Goal: Book appointment/travel/reservation

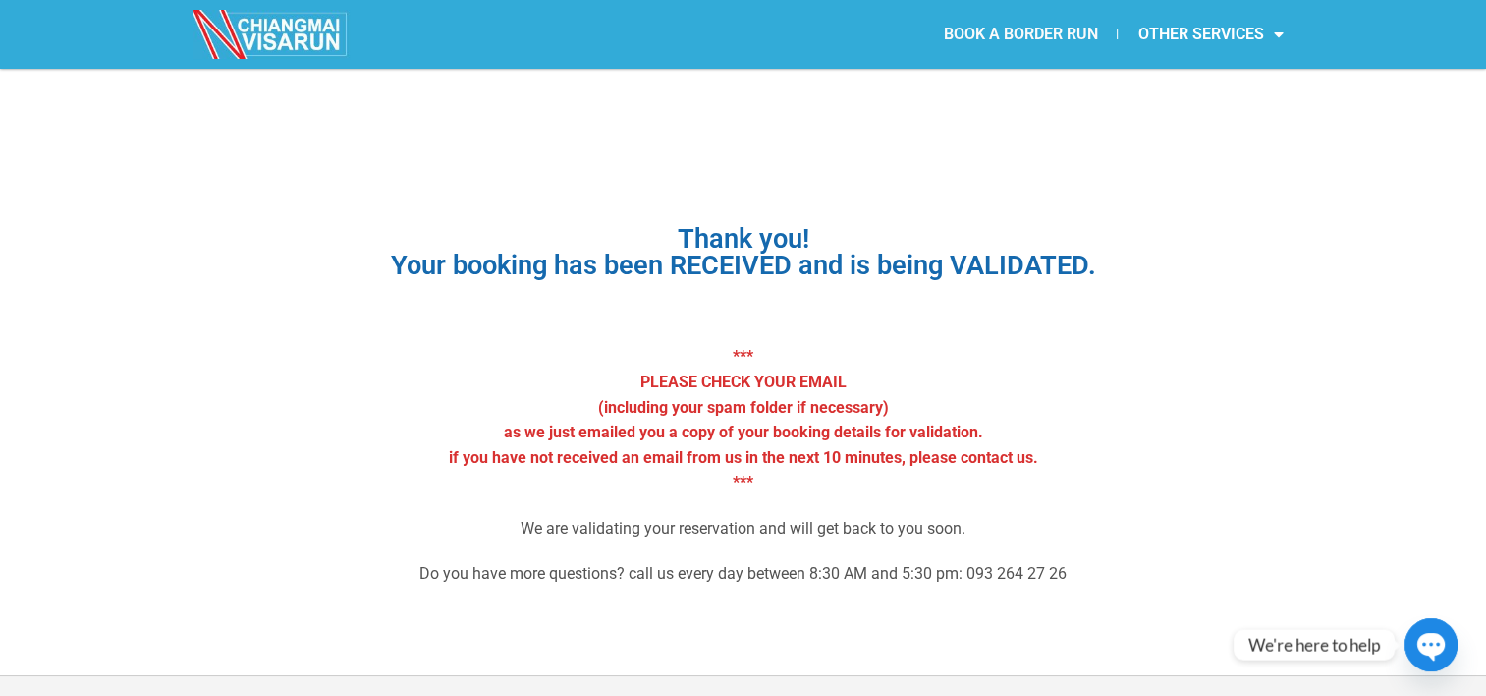
click at [963, 33] on link "BOOK A BORDER RUN" at bounding box center [1020, 34] width 194 height 45
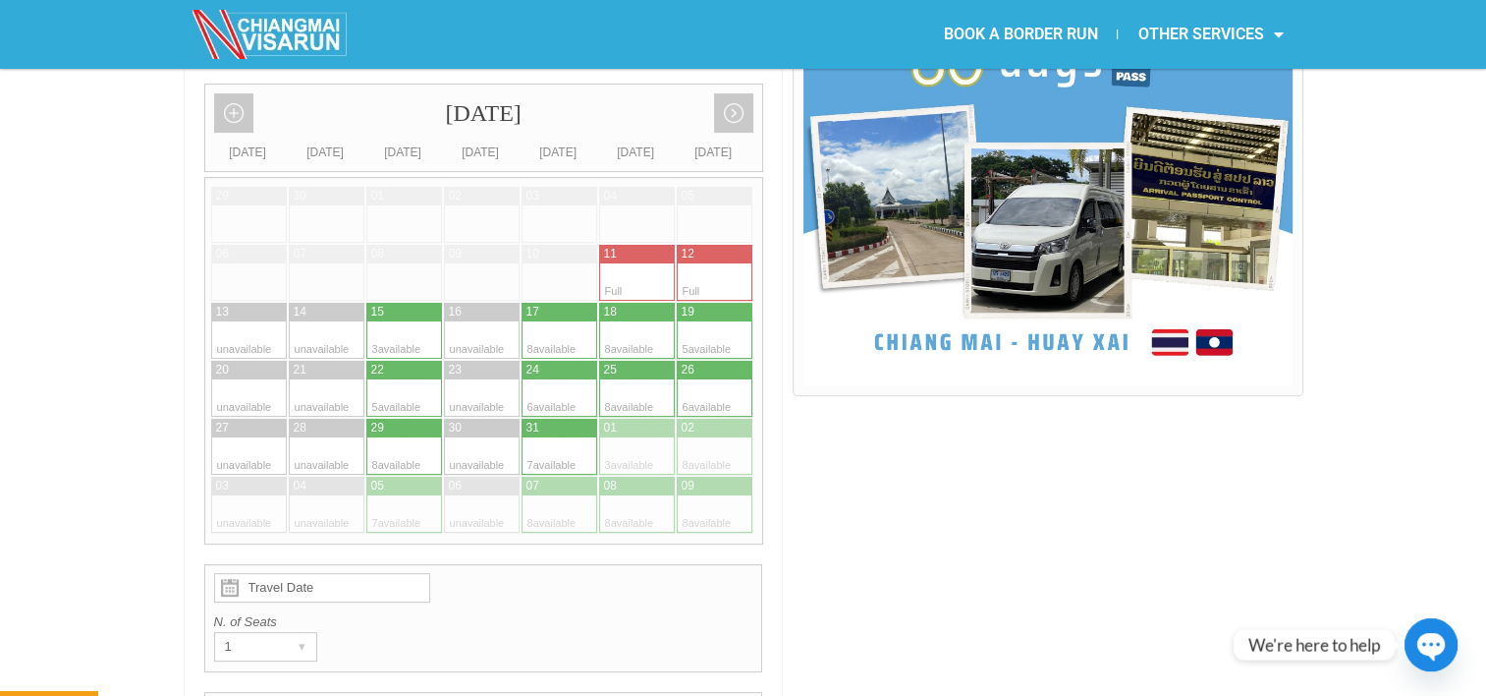
scroll to position [604, 0]
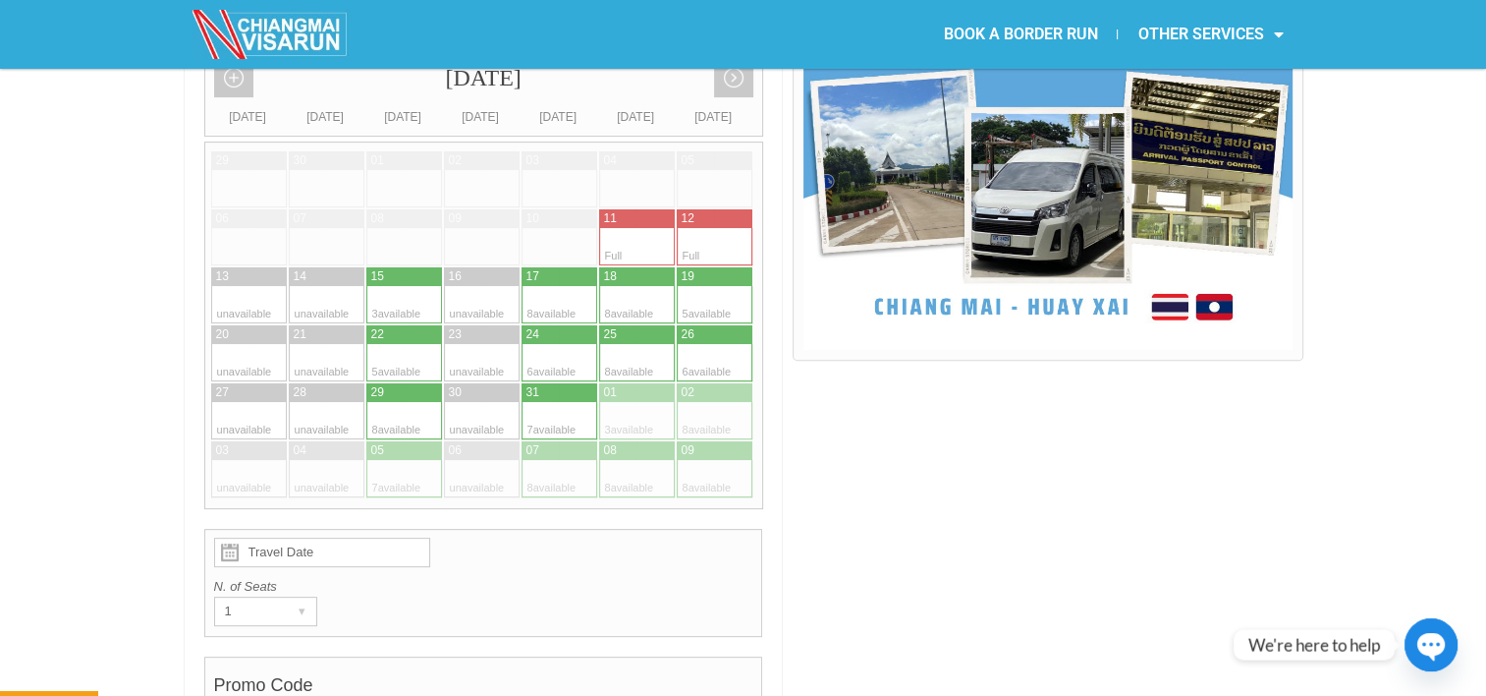
click at [370, 402] on div at bounding box center [385, 420] width 38 height 37
type input "[DATE]"
radio input "true"
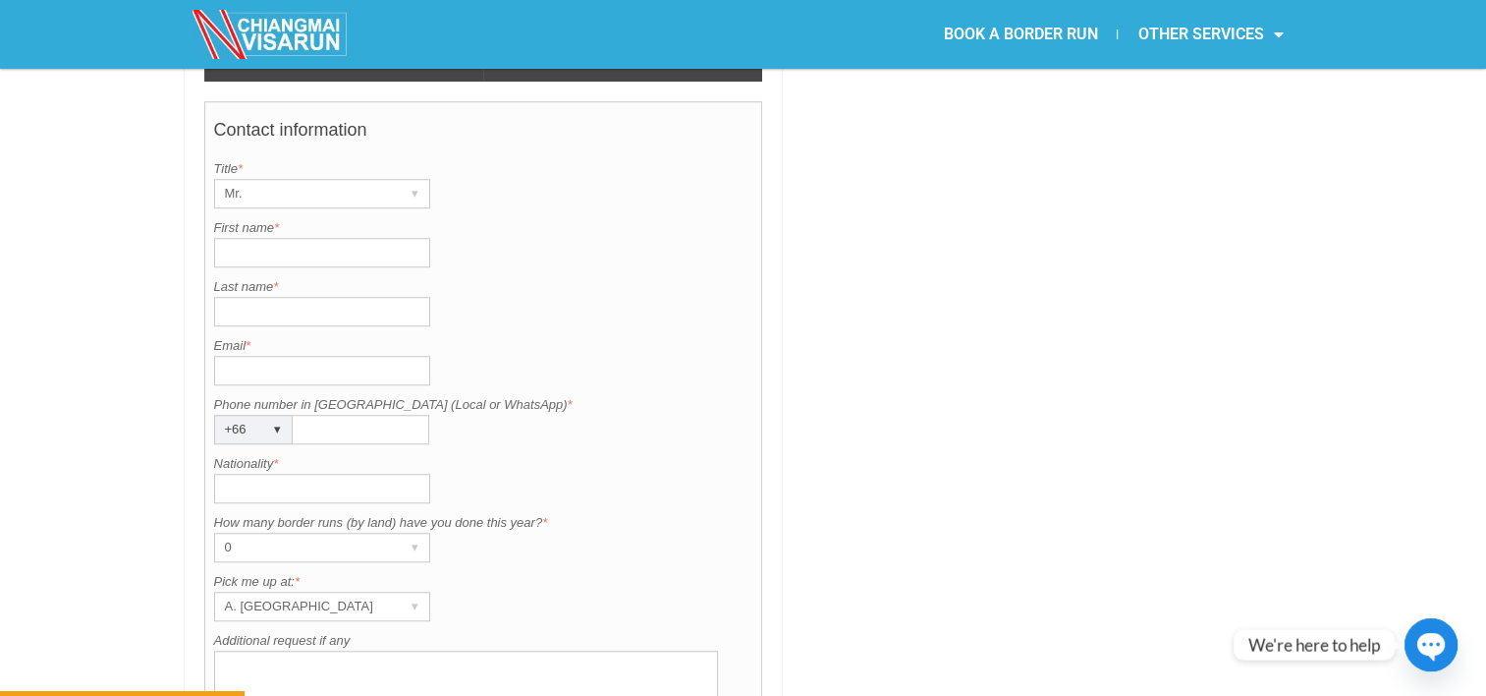
scroll to position [1524, 0]
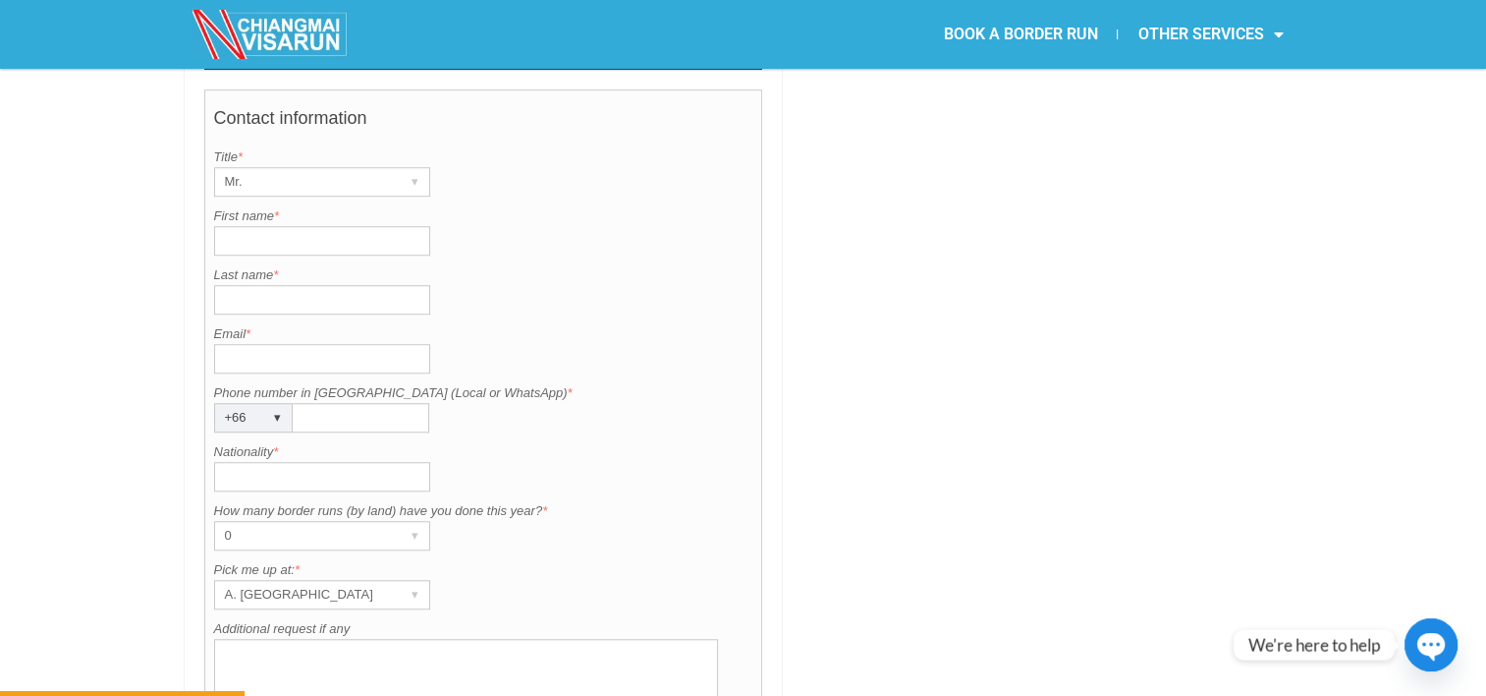
click at [365, 226] on input "First name *" at bounding box center [322, 240] width 216 height 29
type input "[PERSON_NAME]"
click at [236, 285] on input "Last name *" at bounding box center [322, 299] width 216 height 29
type input "[PERSON_NAME]"
click at [294, 462] on input "Nationality *" at bounding box center [322, 476] width 216 height 29
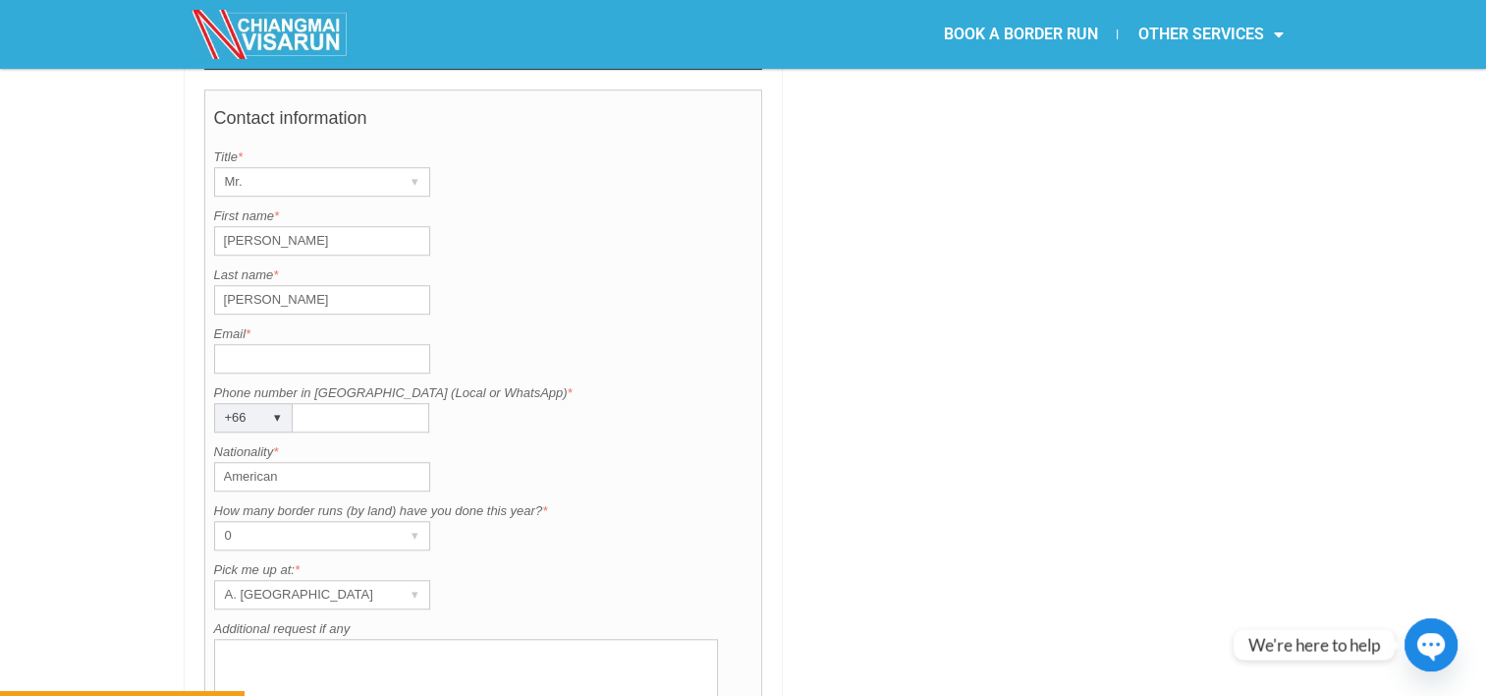
type input "American"
click at [339, 344] on input "Email *" at bounding box center [322, 358] width 216 height 29
type input "[EMAIL_ADDRESS][DOMAIN_NAME]"
click at [330, 403] on input "Phone number in [GEOGRAPHIC_DATA] (Local or WhatsApp) *" at bounding box center [361, 417] width 137 height 29
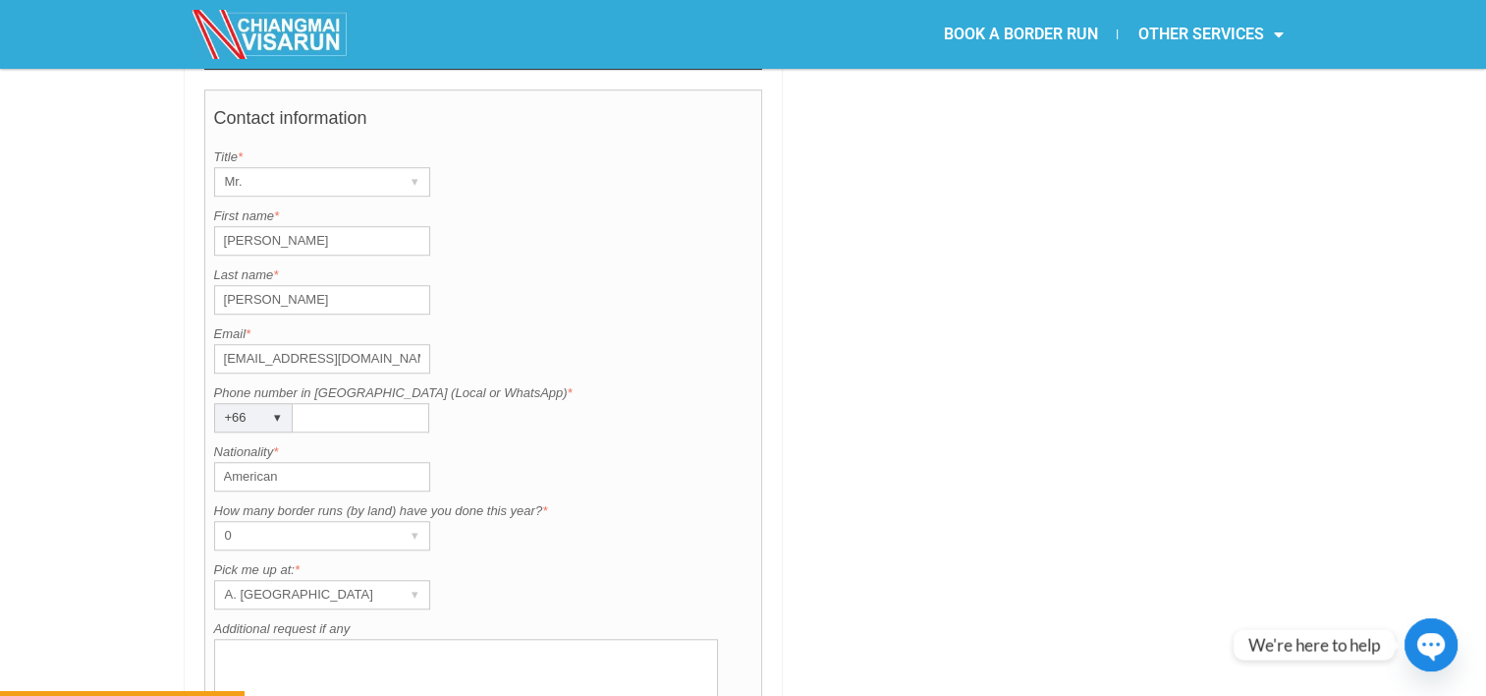
click at [330, 403] on input "Phone number in [GEOGRAPHIC_DATA] (Local or WhatsApp) *" at bounding box center [361, 417] width 137 height 29
type input "811469031"
click at [402, 581] on div "▾" at bounding box center [416, 595] width 28 height 28
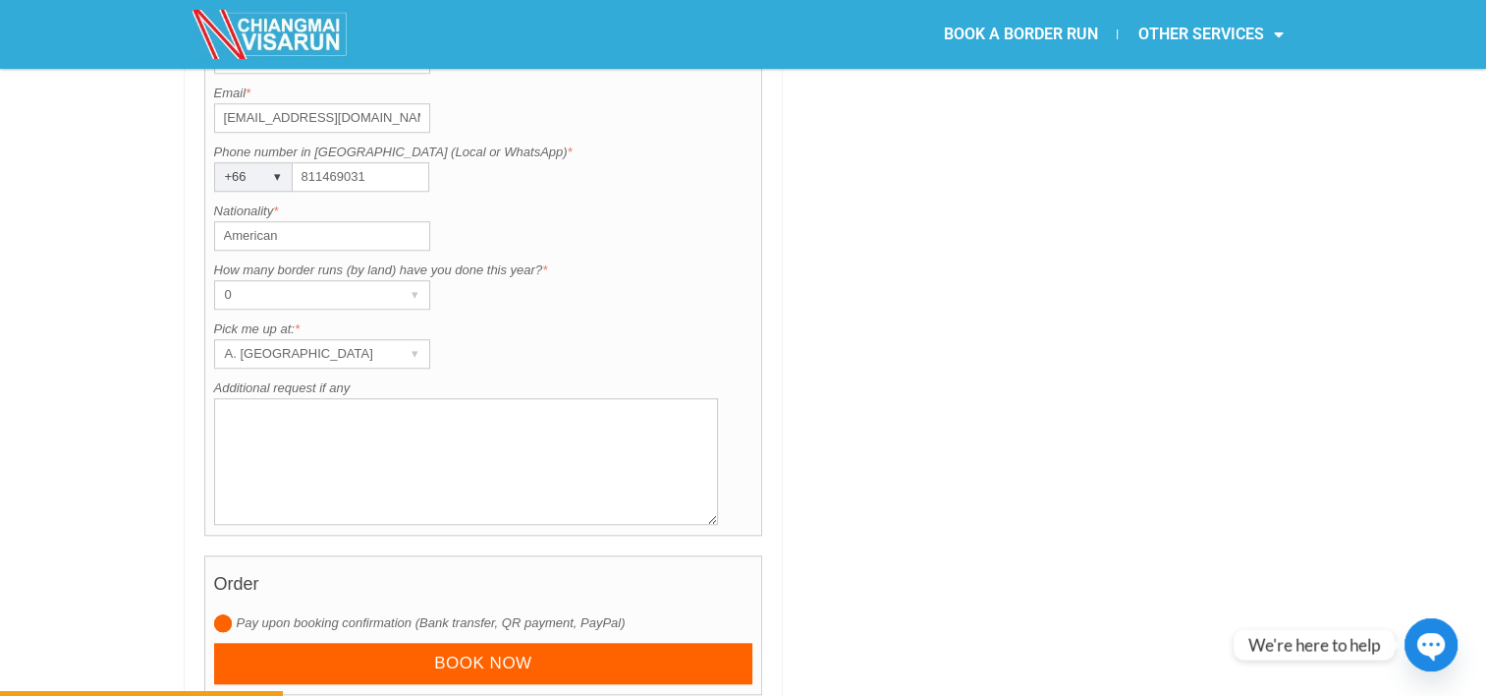
scroll to position [1776, 0]
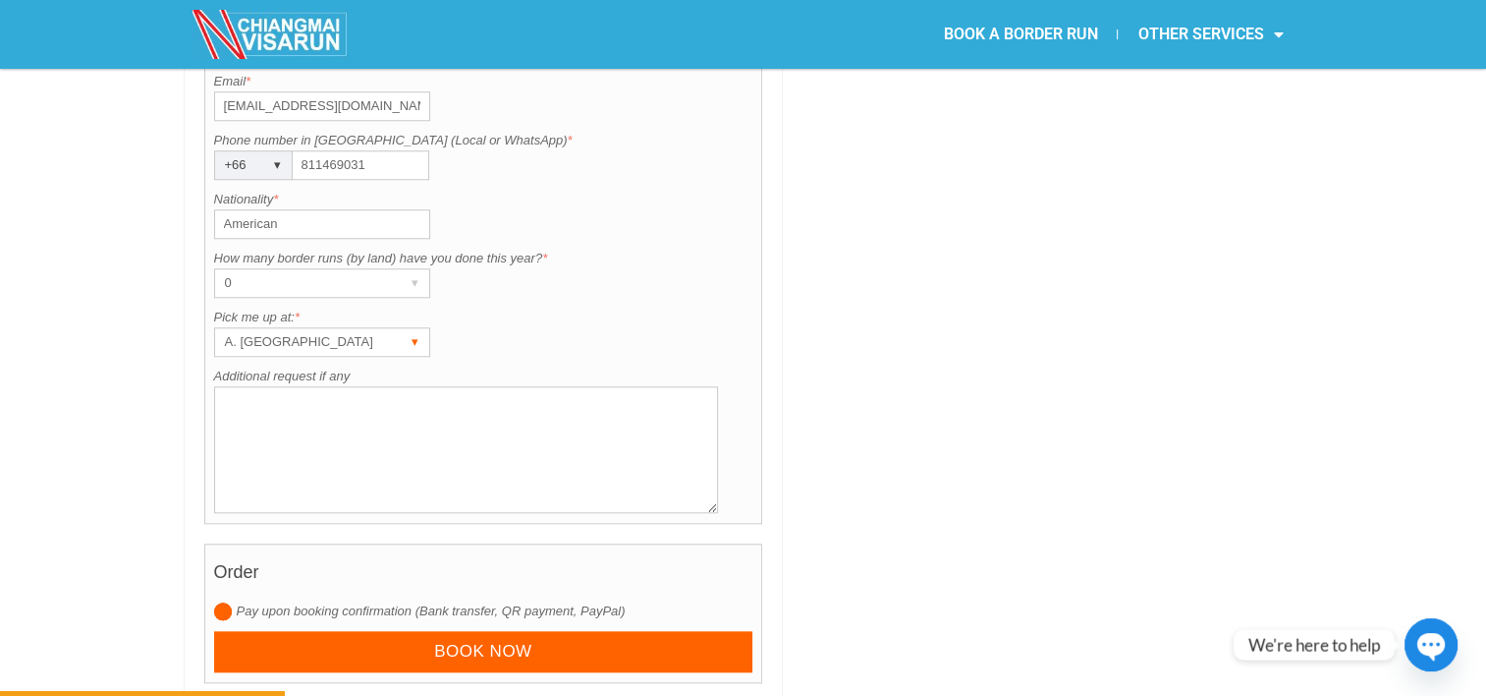
click at [410, 328] on div "▾" at bounding box center [416, 342] width 28 height 28
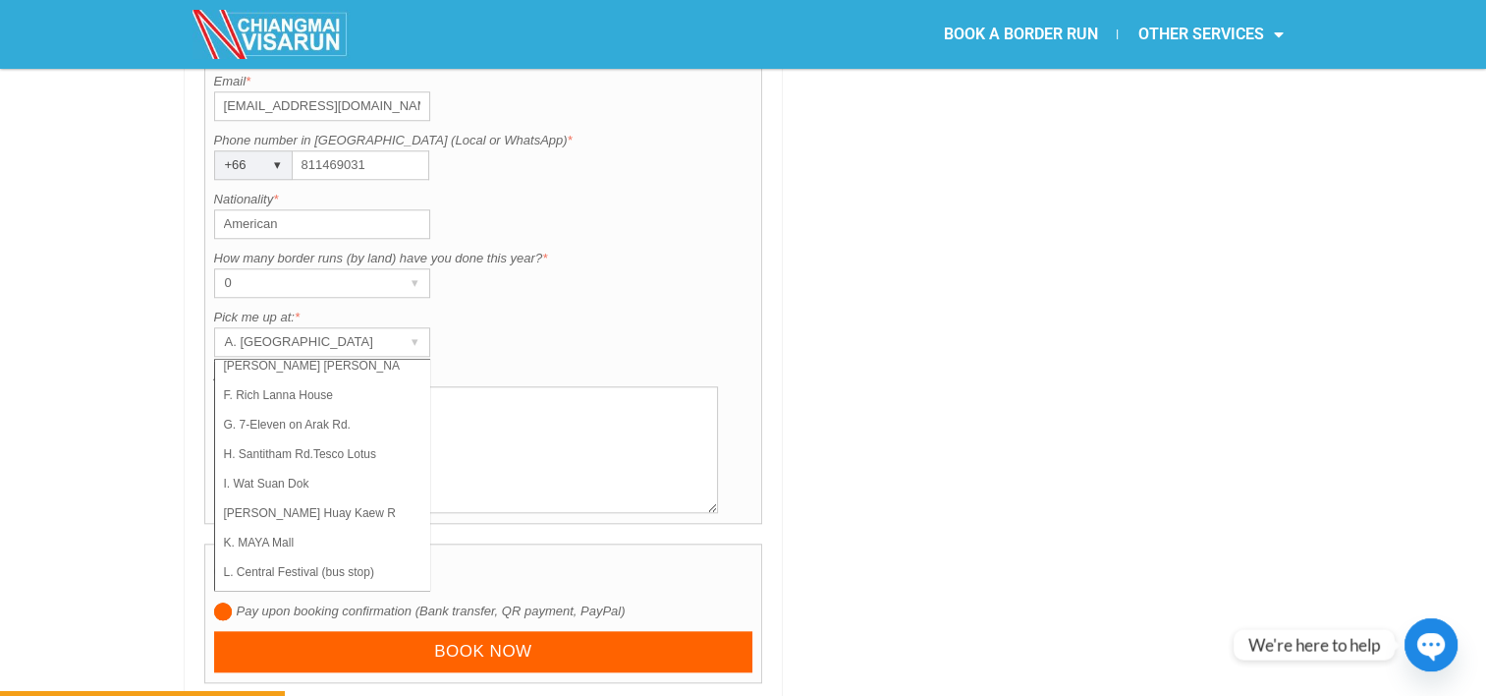
scroll to position [138, 0]
click at [350, 554] on li "L. Central Festival (bus stop)" at bounding box center [313, 568] width 196 height 29
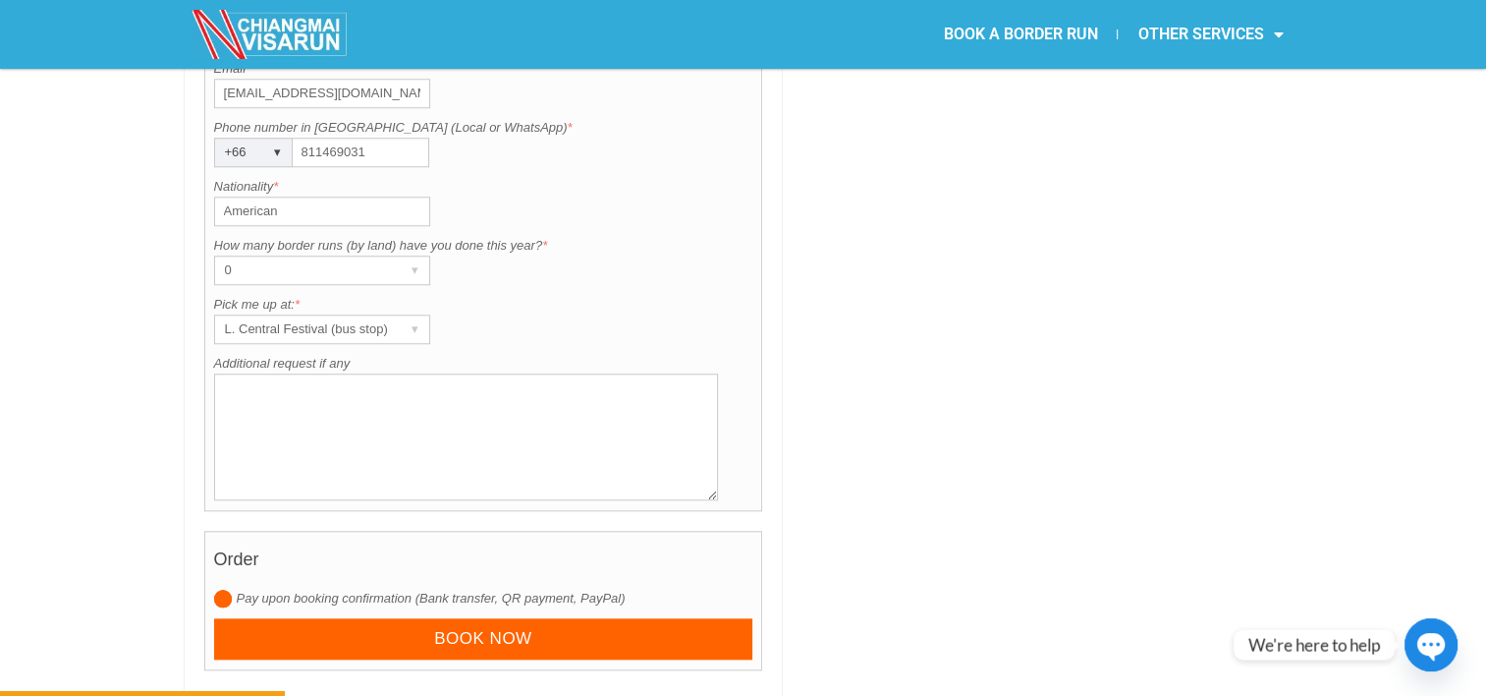
scroll to position [1801, 0]
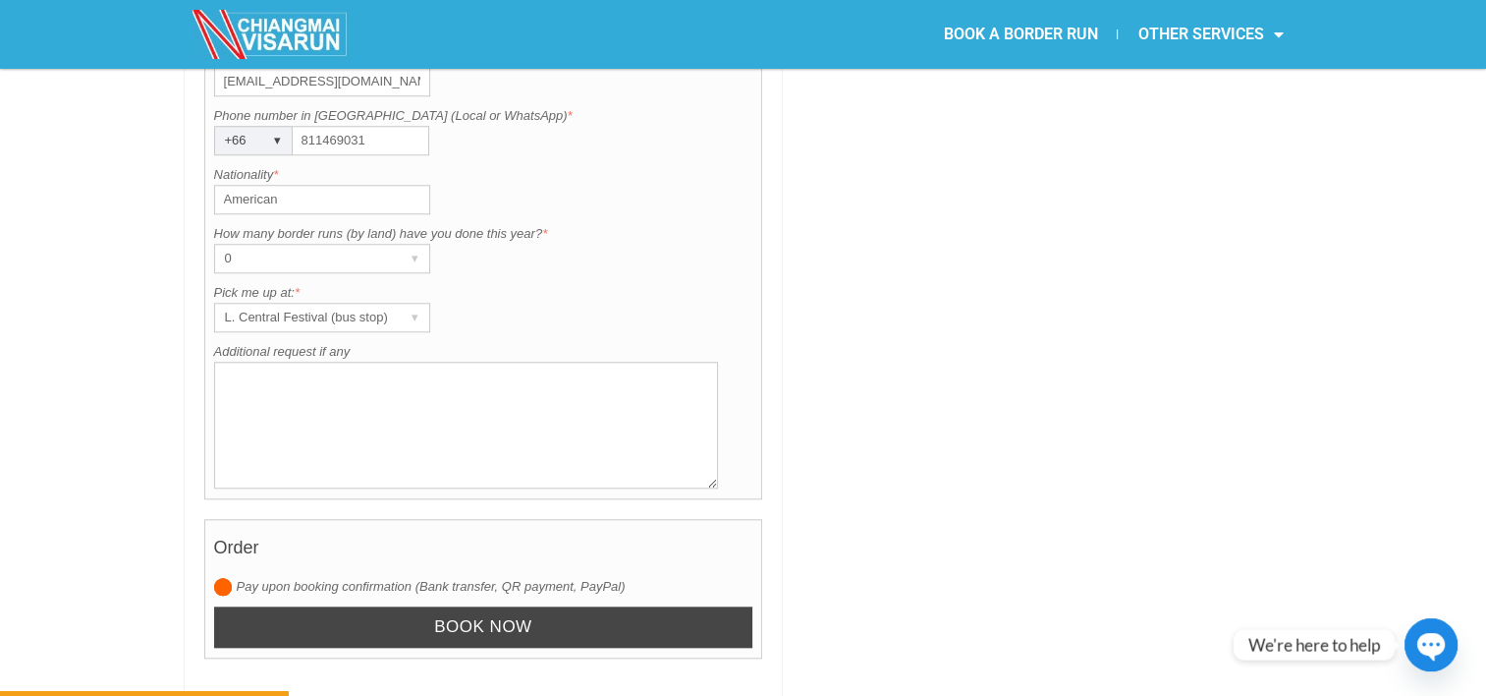
click at [512, 606] on input "Book now" at bounding box center [483, 627] width 539 height 42
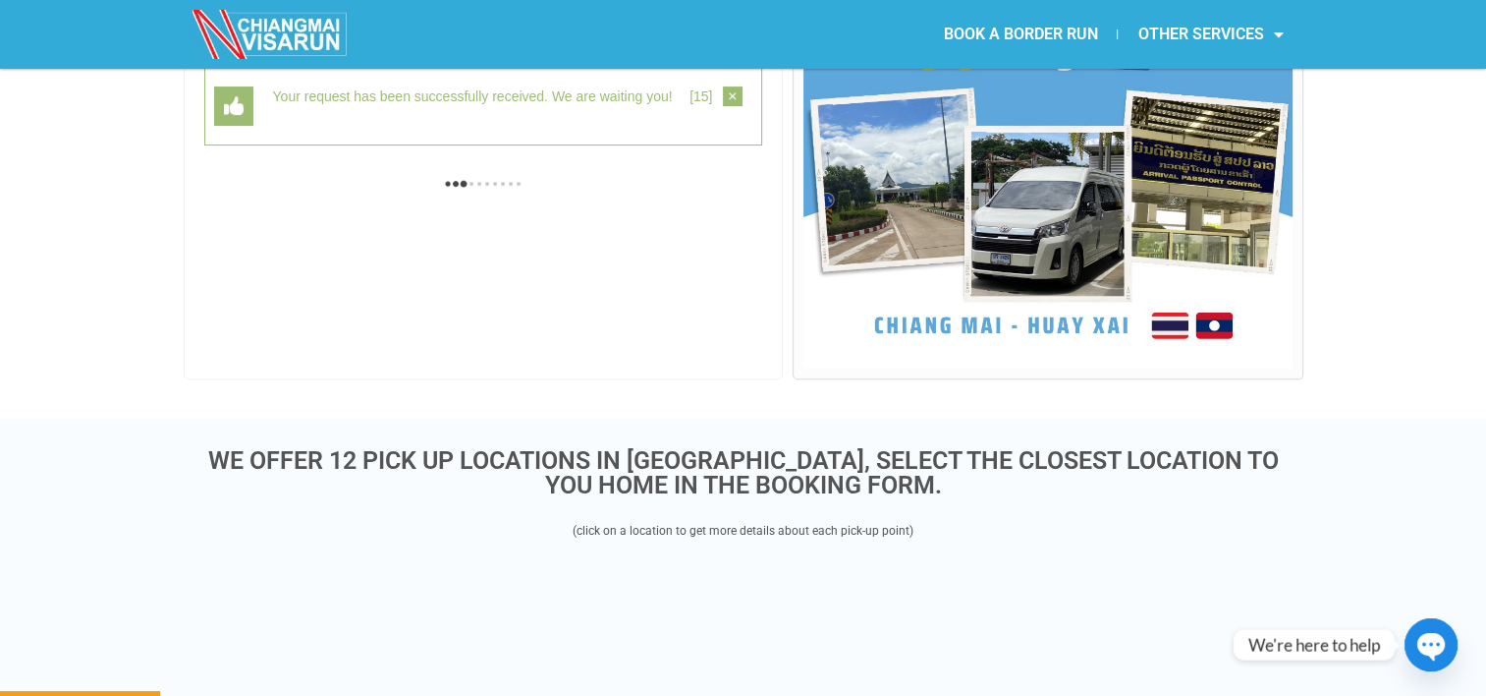
scroll to position [507, 0]
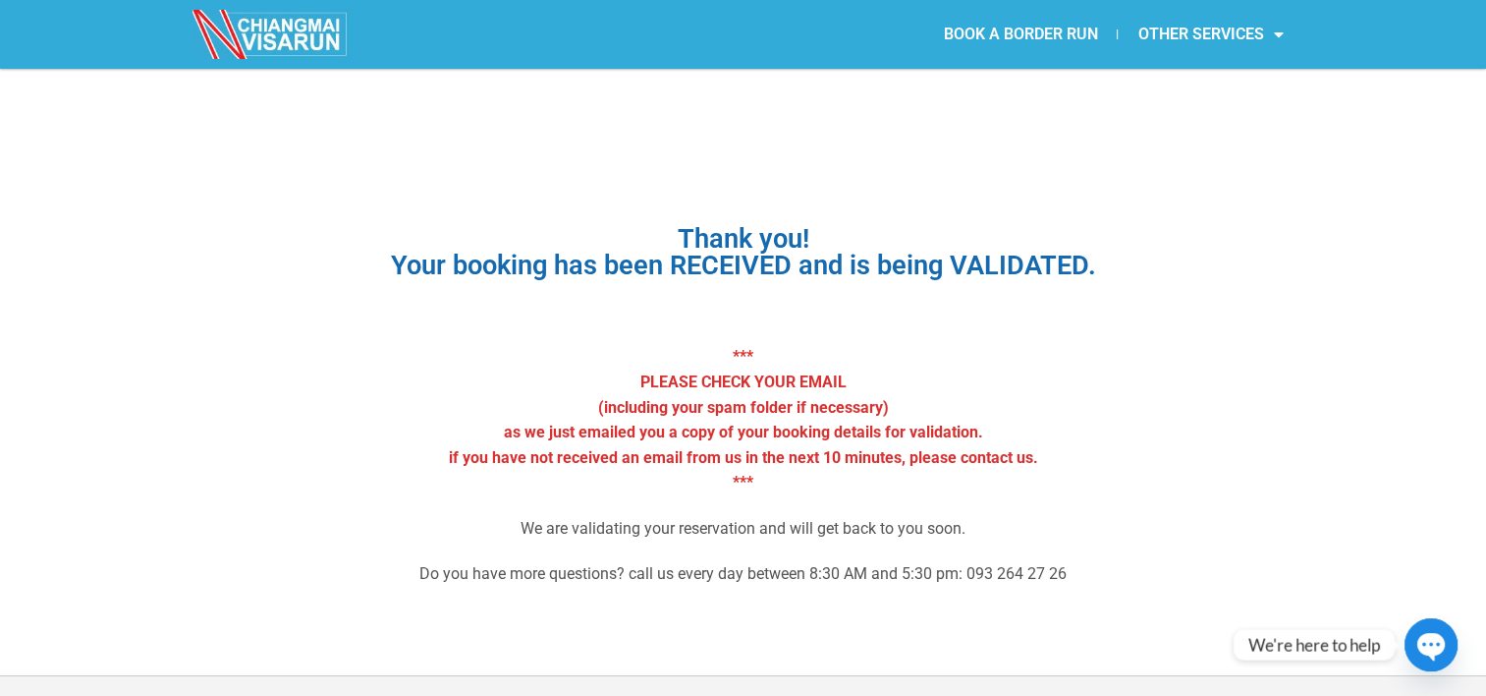
click at [942, 19] on link "BOOK A BORDER RUN" at bounding box center [1020, 34] width 194 height 45
